Goal: Information Seeking & Learning: Understand process/instructions

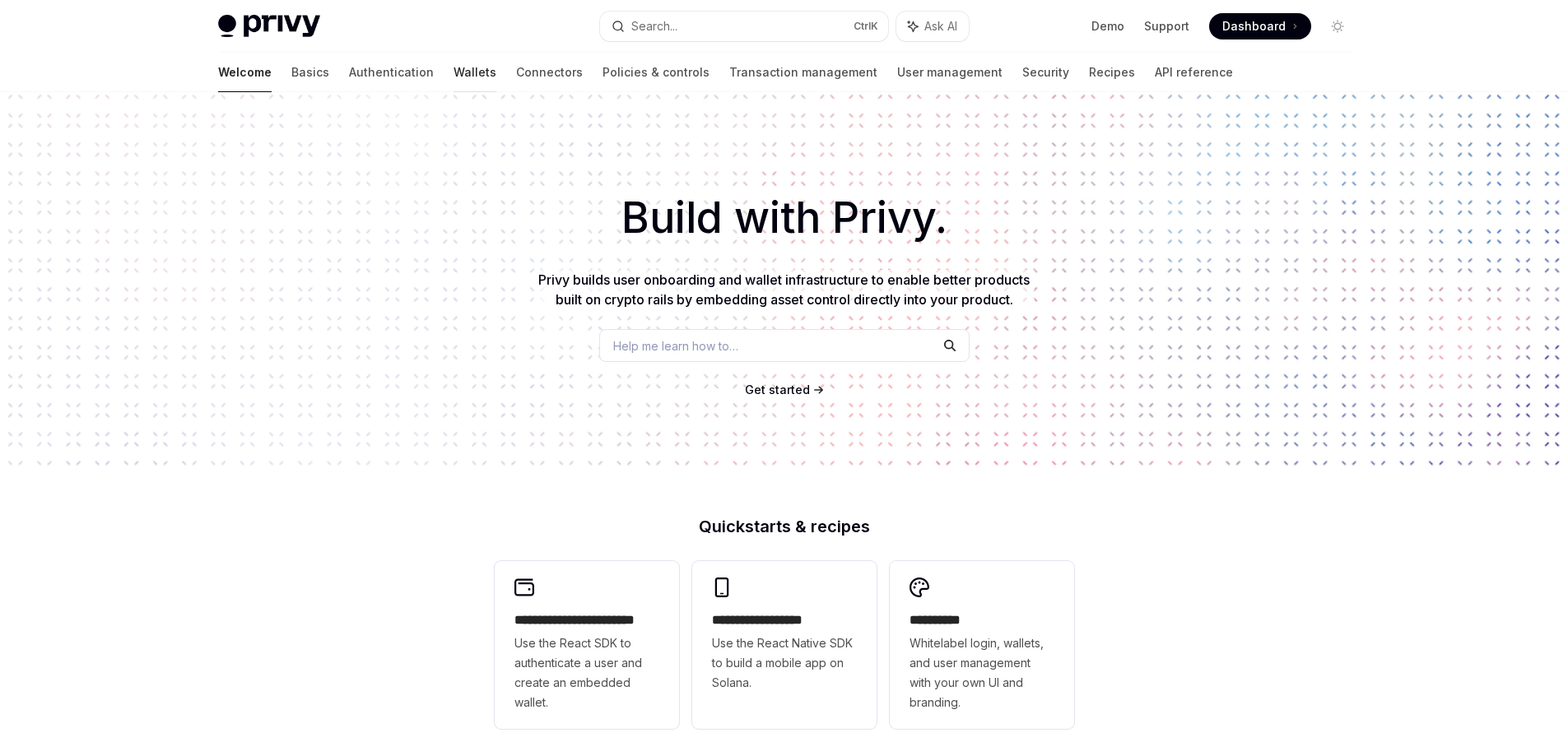
click at [454, 59] on link "Wallets" at bounding box center [475, 72] width 43 height 39
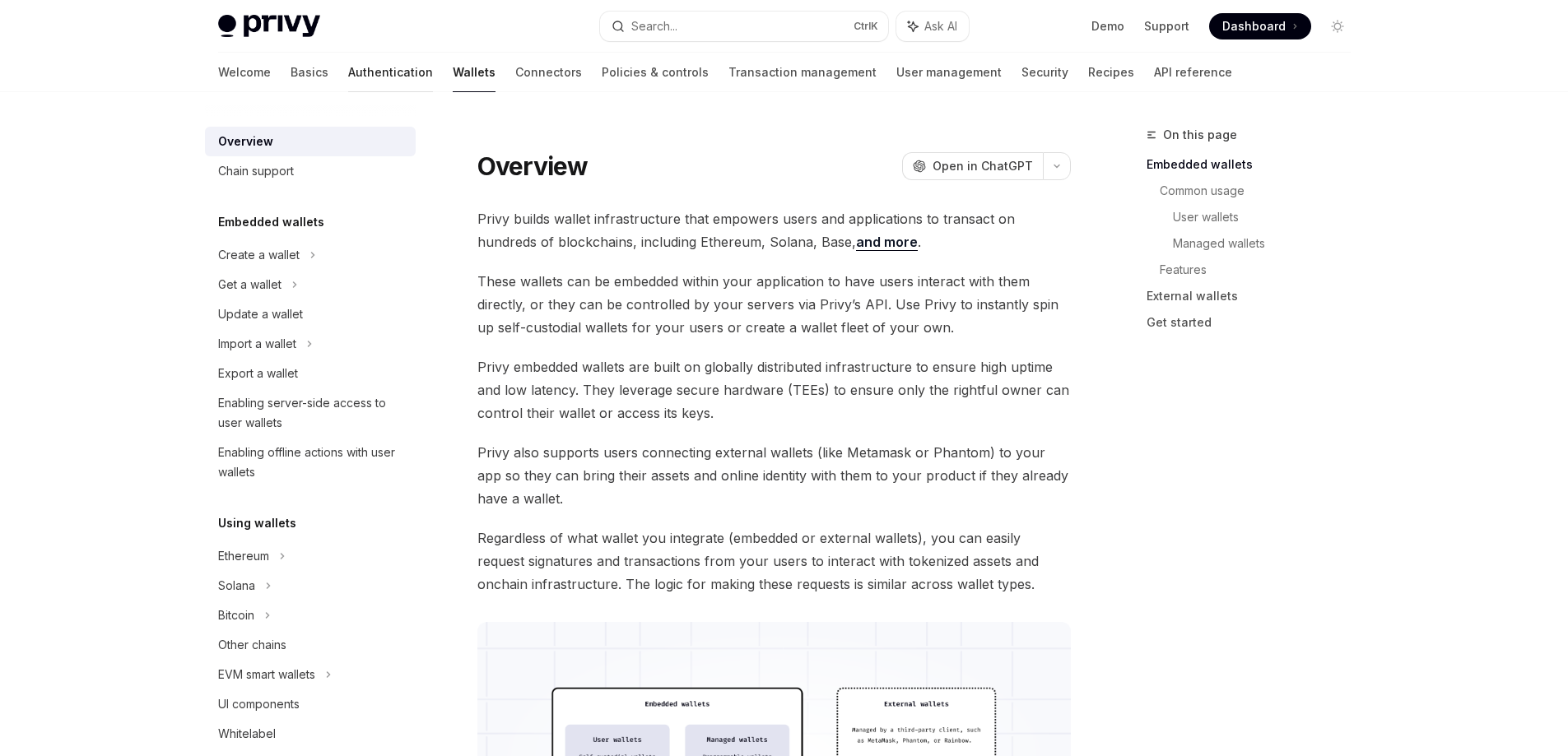
click at [348, 73] on link "Authentication" at bounding box center [390, 72] width 85 height 39
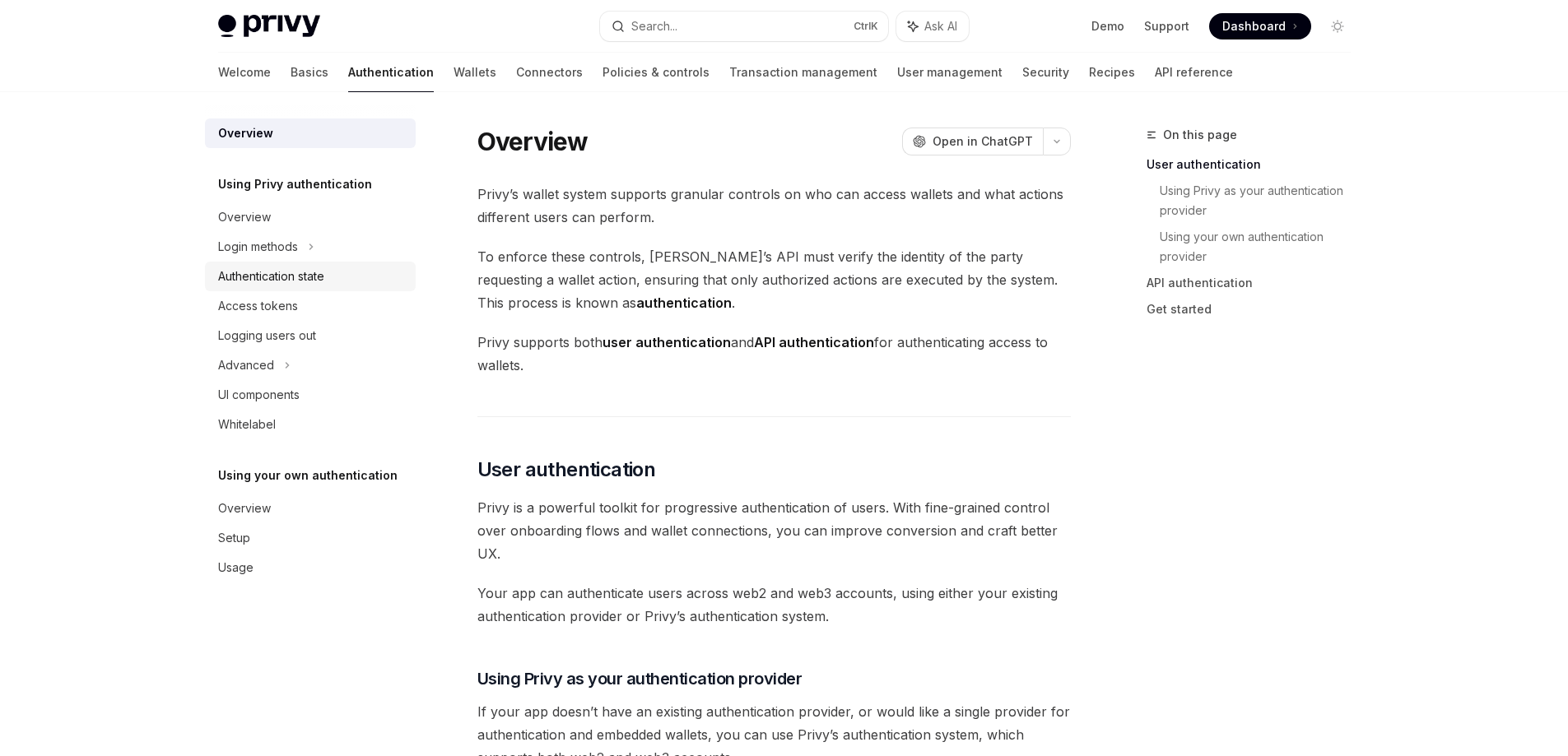
click at [323, 279] on div "Authentication state" at bounding box center [270, 277] width 106 height 20
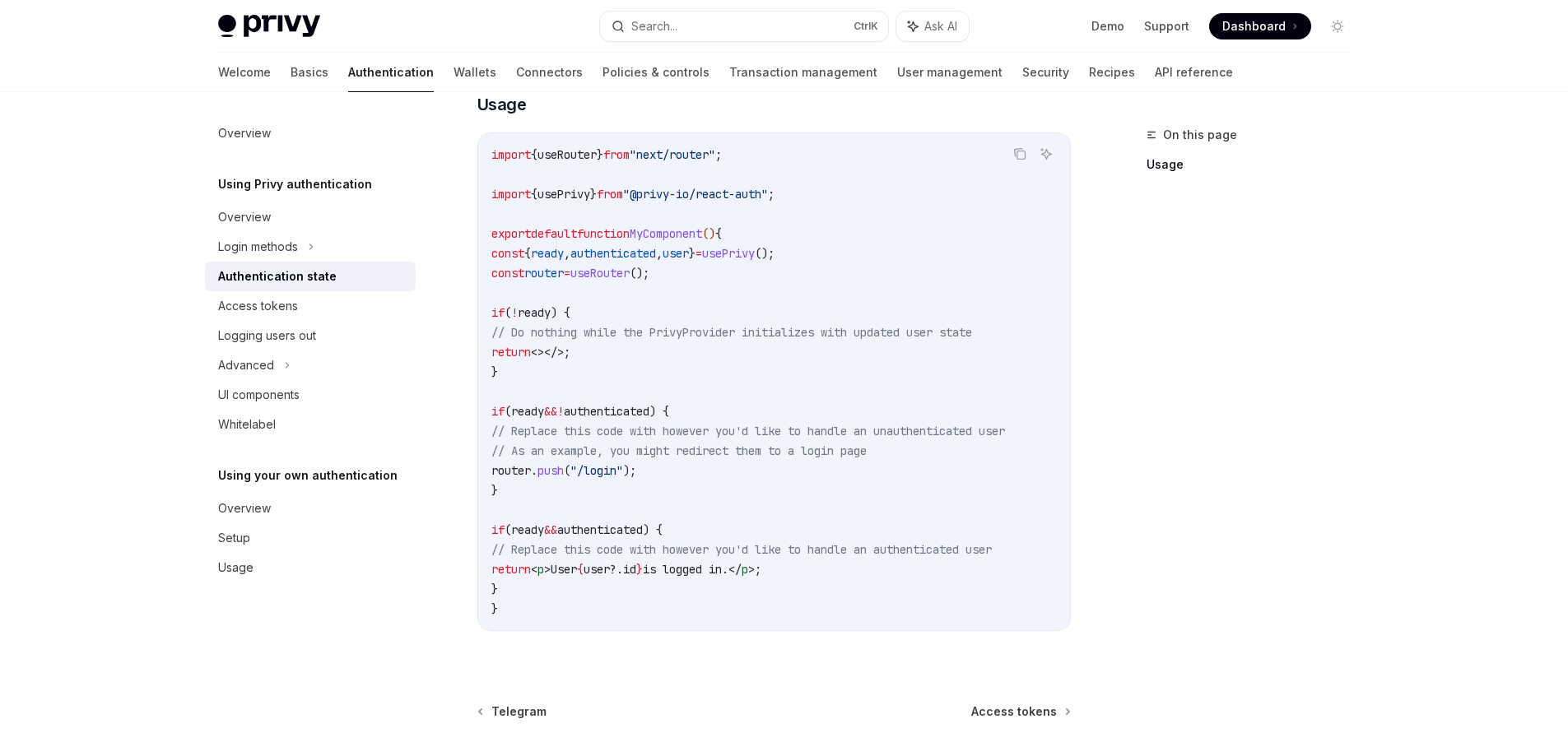
scroll to position [576, 0]
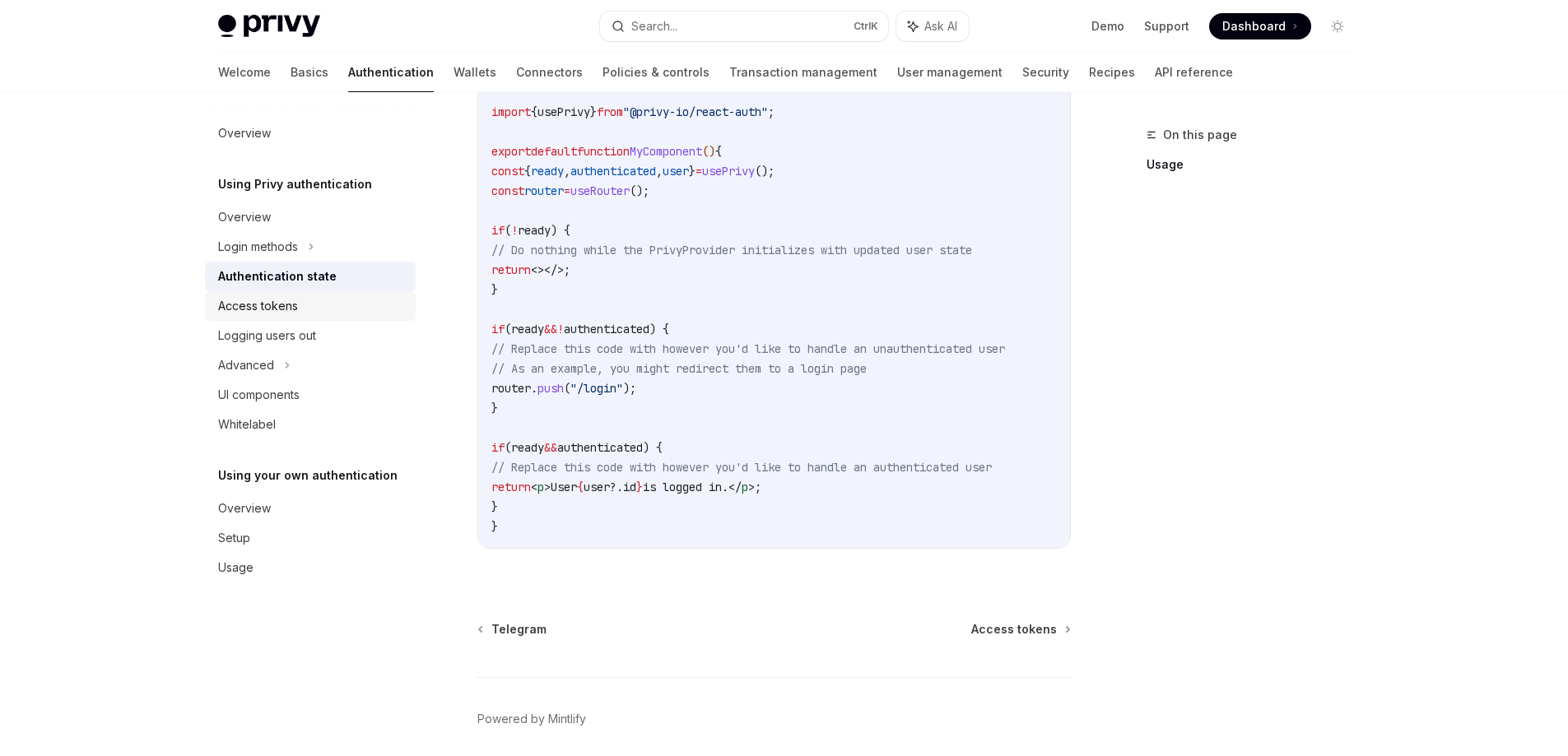
click at [312, 300] on div "Access tokens" at bounding box center [311, 306] width 188 height 20
type textarea "*"
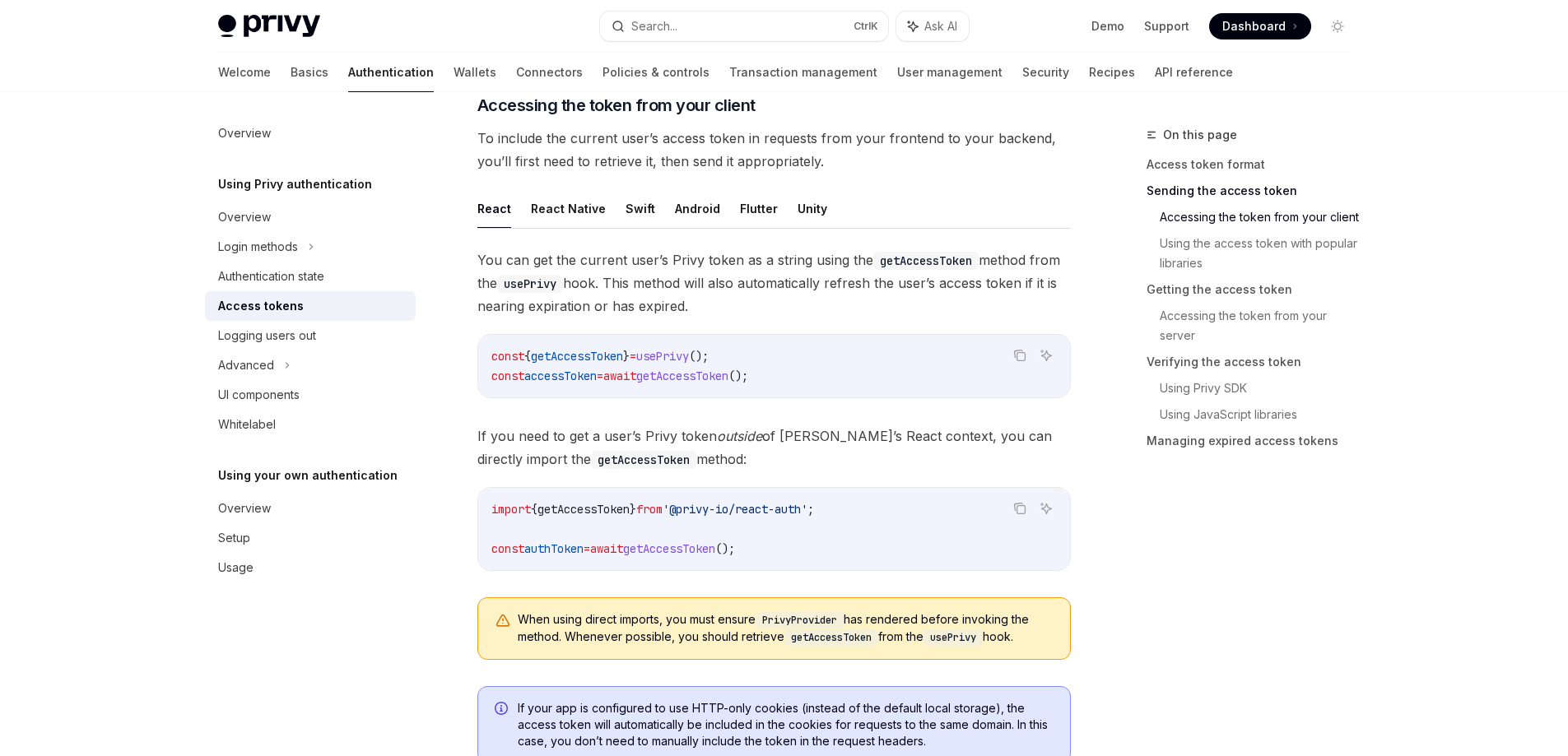
scroll to position [740, 0]
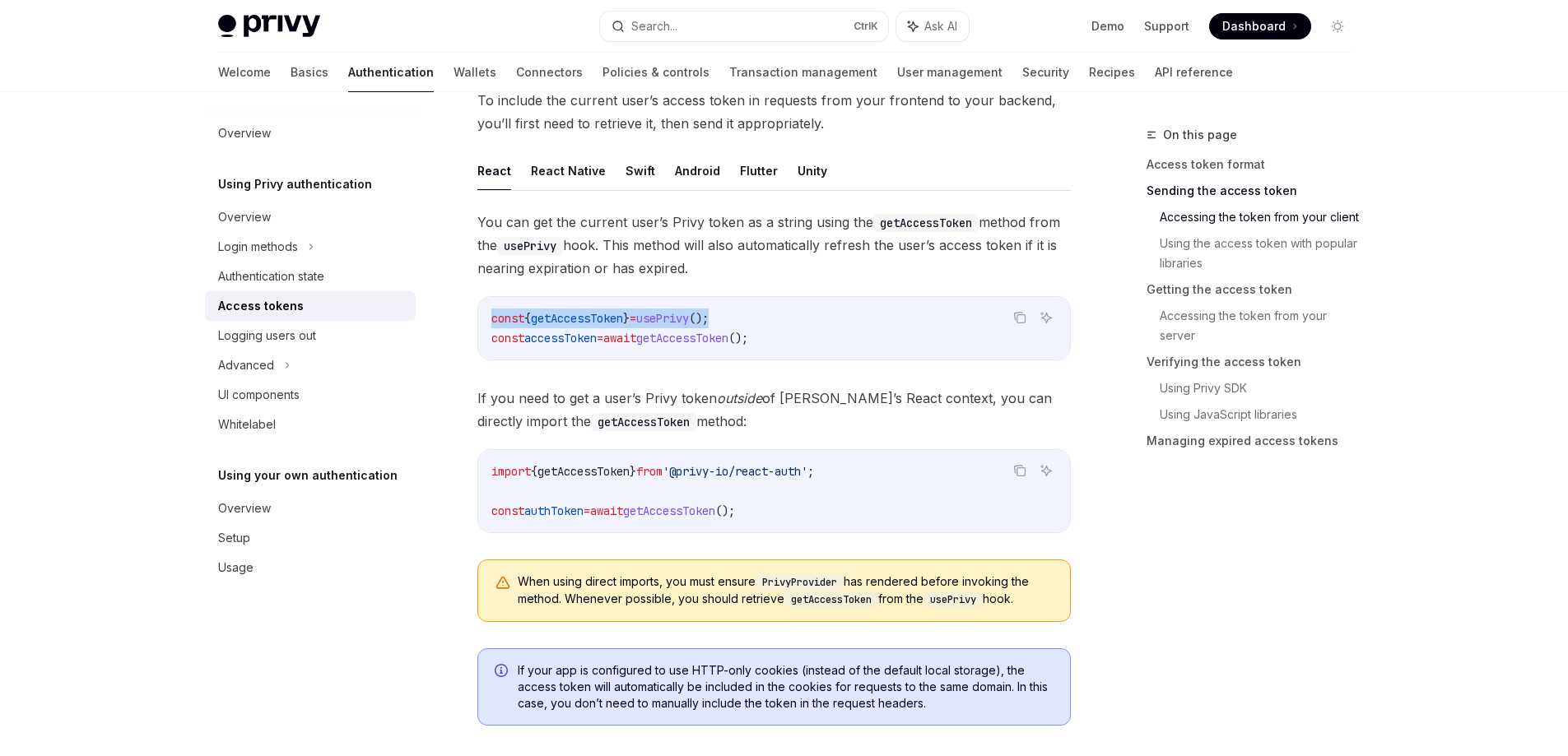
drag, startPoint x: 761, startPoint y: 318, endPoint x: 478, endPoint y: 321, distance: 283.0
click at [478, 321] on div "const { getAccessToken } = usePrivy (); const accessToken = await getAccessToke…" at bounding box center [773, 328] width 591 height 63
copy span "const { getAccessToken } = usePrivy ();"
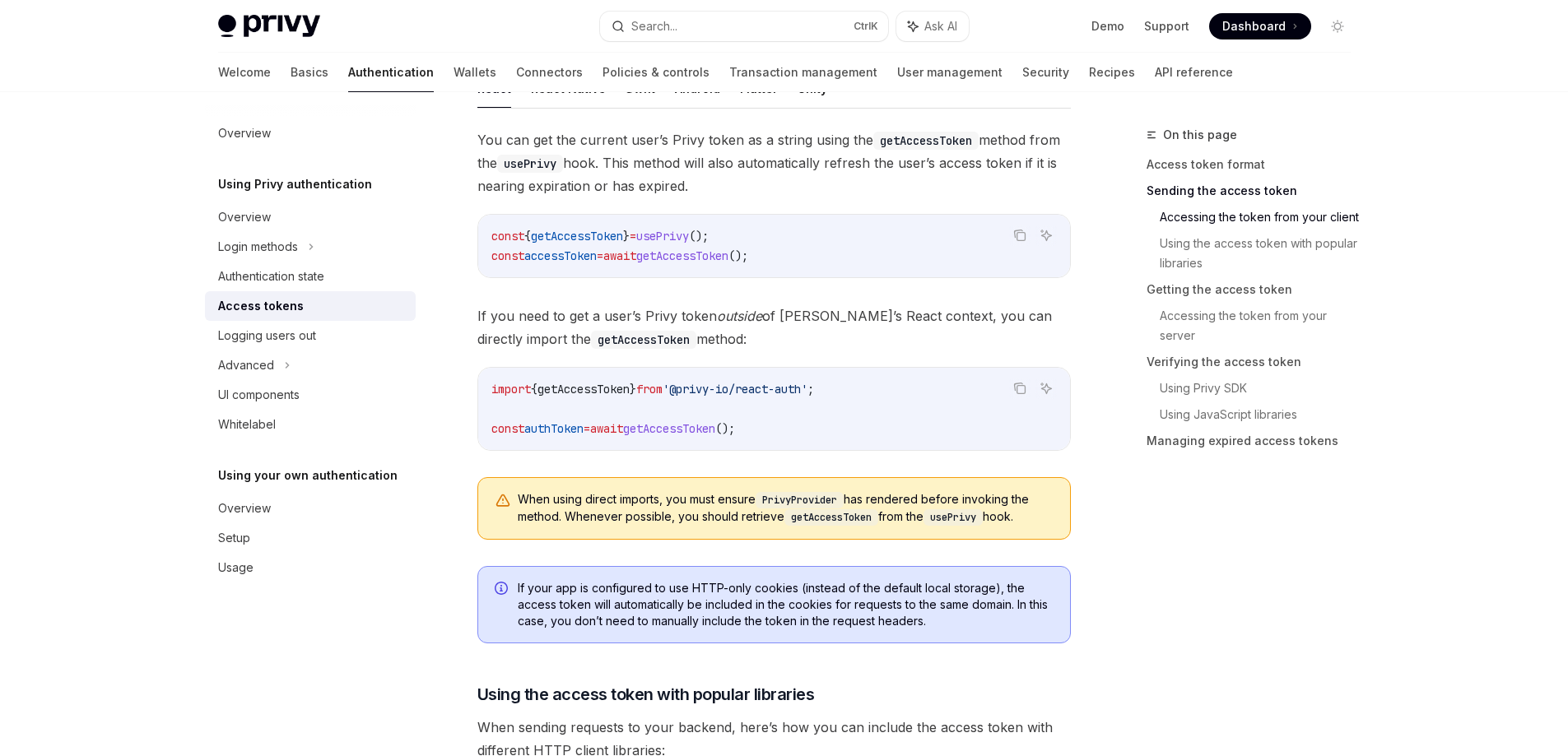
click at [728, 255] on span "getAccessToken" at bounding box center [682, 256] width 93 height 15
drag, startPoint x: 766, startPoint y: 228, endPoint x: 490, endPoint y: 238, distance: 276.2
click at [491, 238] on code "const { getAccessToken } = usePrivy (); const accessToken = await getAccessToke…" at bounding box center [774, 245] width 565 height 39
copy span "const { getAccessToken } = usePrivy ();"
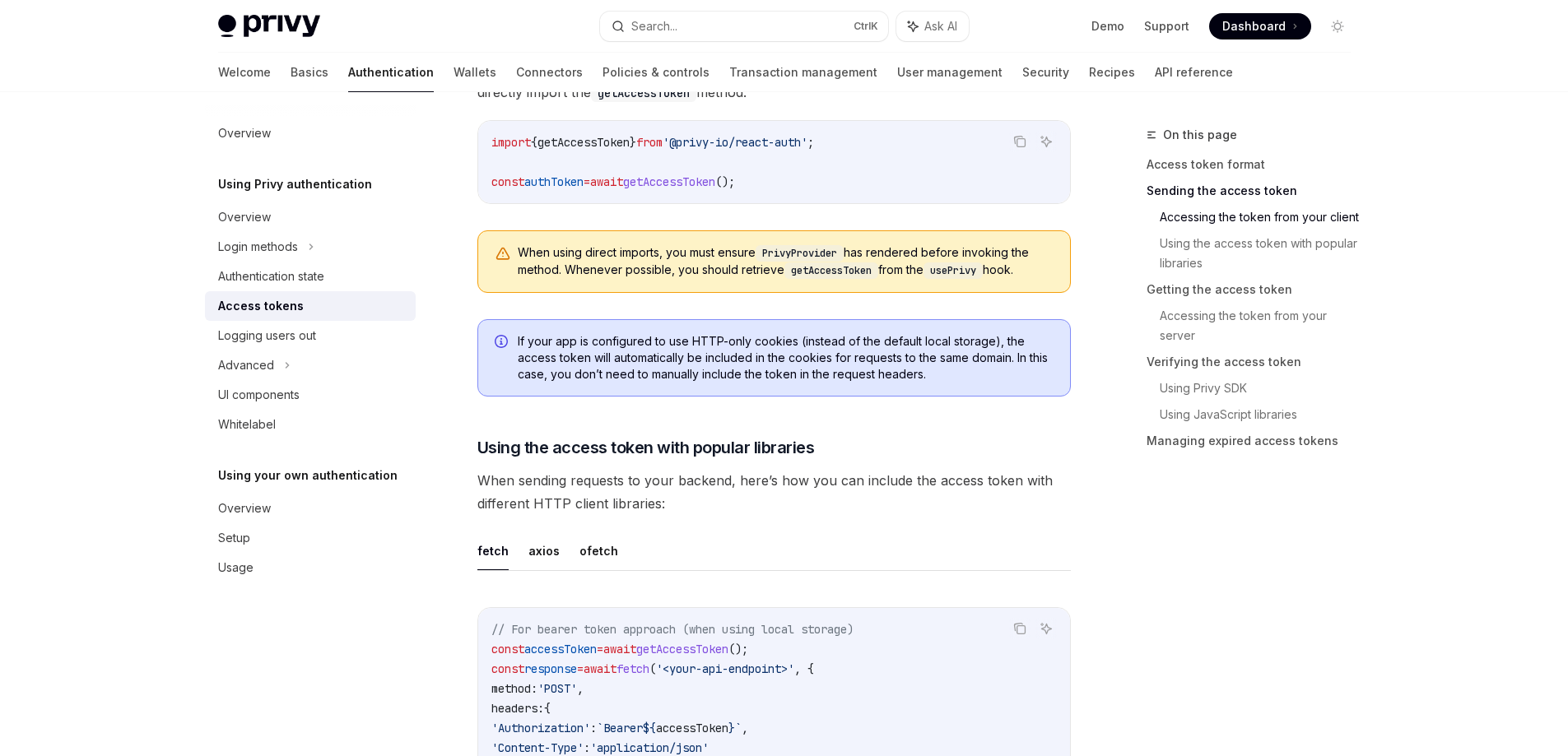
scroll to position [987, 0]
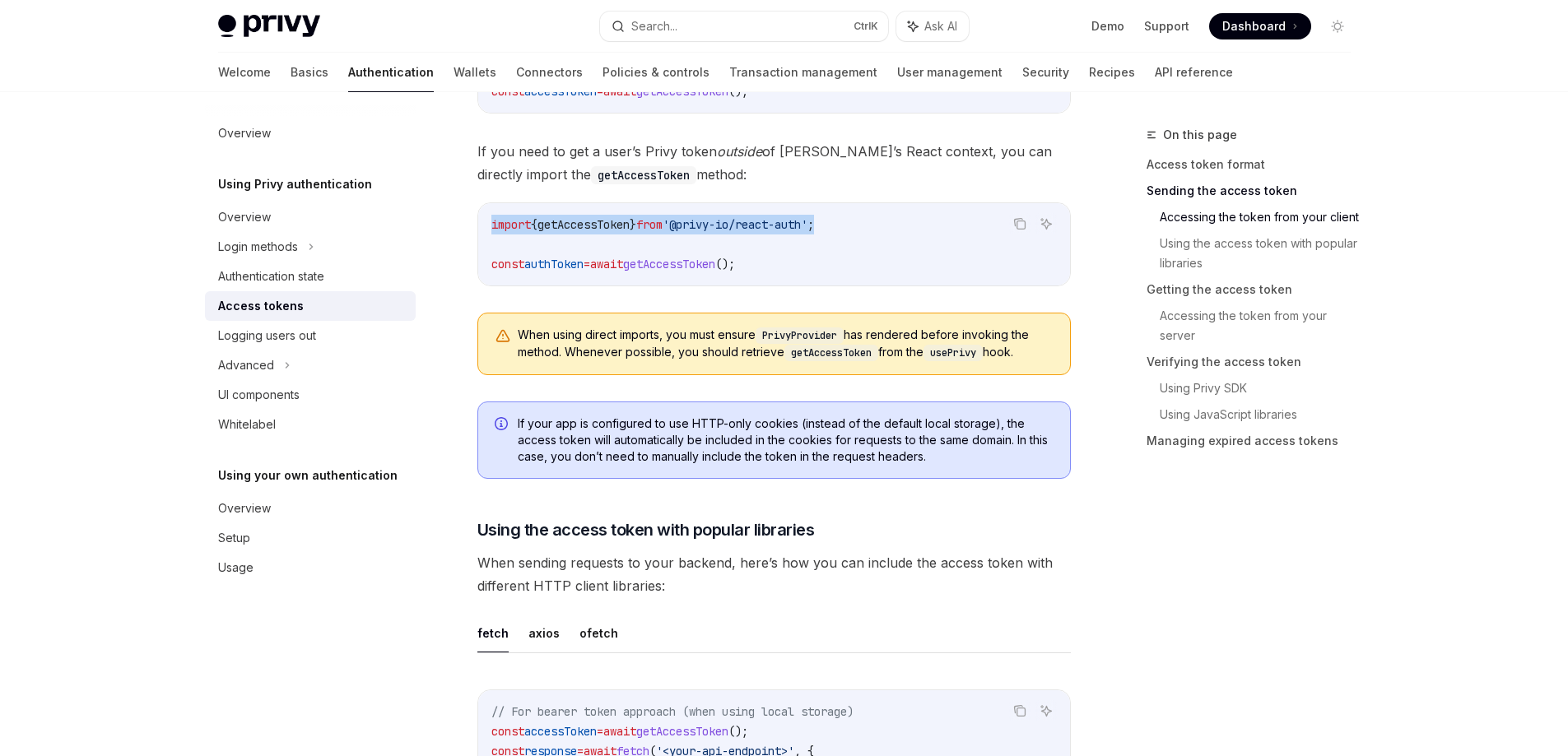
drag, startPoint x: 891, startPoint y: 220, endPoint x: 491, endPoint y: 222, distance: 400.0
click at [491, 222] on code "import { getAccessToken } from '@privy-io/react-auth' ; const authToken = await…" at bounding box center [774, 244] width 565 height 59
copy span "import { getAccessToken } from '@privy-io/react-auth' ;"
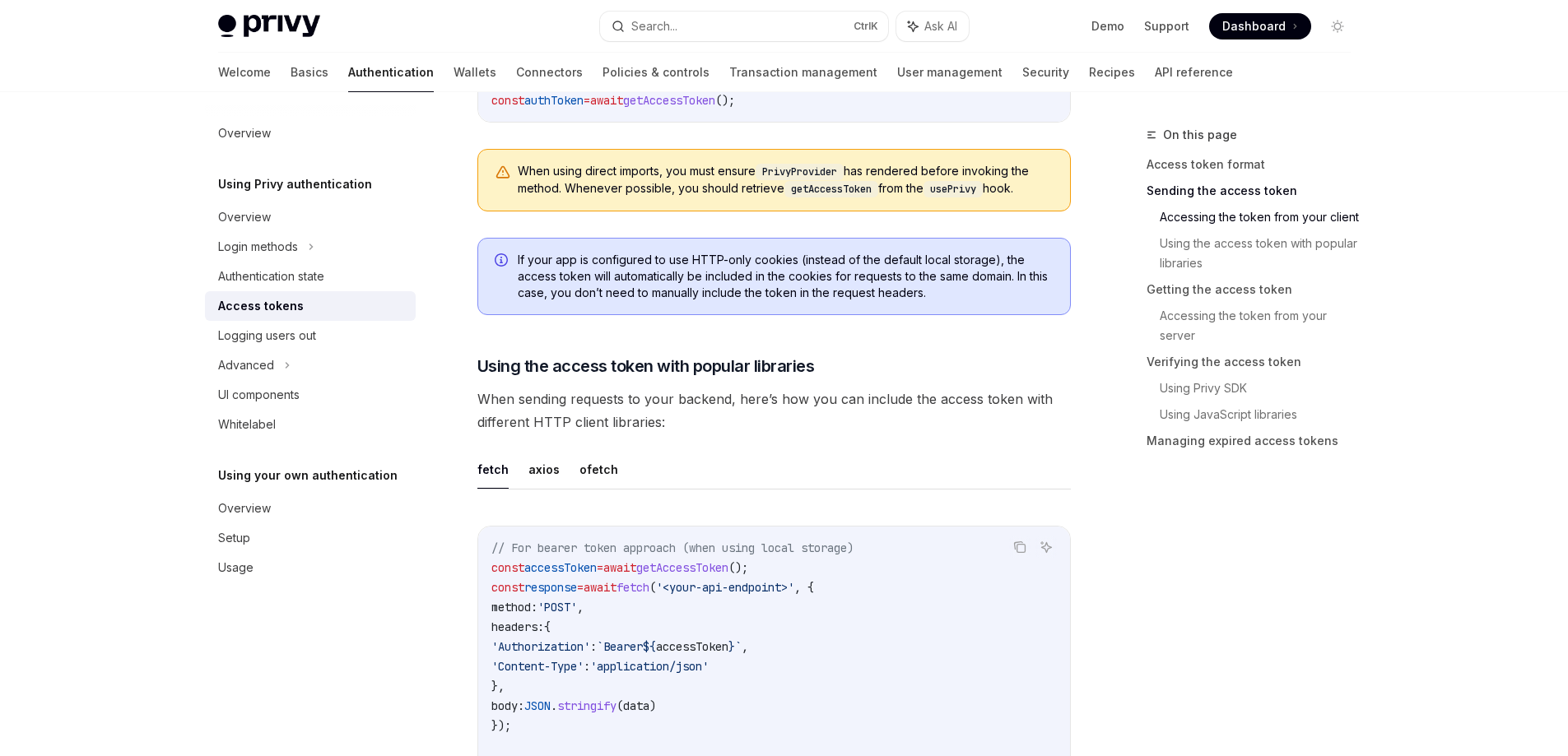
scroll to position [1151, 0]
drag, startPoint x: 792, startPoint y: 566, endPoint x: 494, endPoint y: 573, distance: 298.1
click at [494, 573] on code "// For bearer token approach (when using local storage) const accessToken = awa…" at bounding box center [774, 734] width 565 height 395
copy span "const accessToken = await getAccessToken ();"
